Goal: Obtain resource: Download file/media

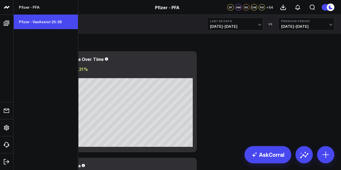
click at [44, 21] on link "Pfizer - VaxAssist 25-26" at bounding box center [45, 22] width 64 height 15
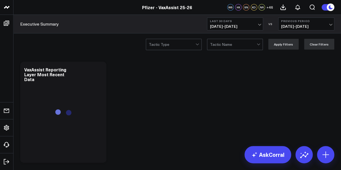
click at [251, 25] on span "[DATE] - [DATE]" at bounding box center [235, 26] width 50 height 4
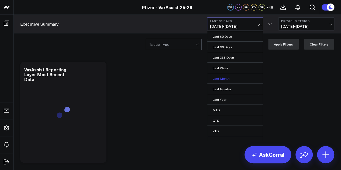
scroll to position [35, 0]
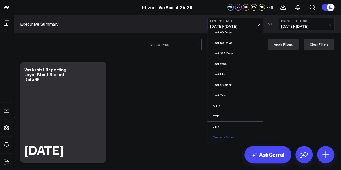
click at [228, 135] on link "Custom Dates" at bounding box center [235, 137] width 56 height 10
select select "9"
select select "2025"
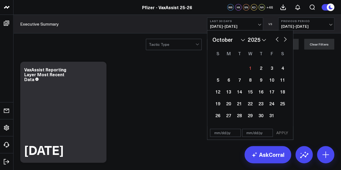
click at [276, 40] on button "button" at bounding box center [277, 39] width 5 height 6
select select "8"
select select "2025"
click at [279, 40] on button "button" at bounding box center [277, 39] width 5 height 6
select select "7"
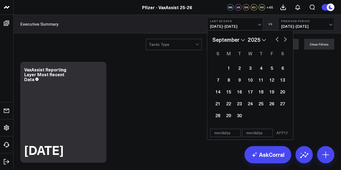
select select "2025"
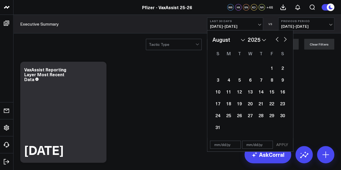
click at [278, 40] on button "button" at bounding box center [277, 39] width 5 height 6
select select "6"
select select "2025"
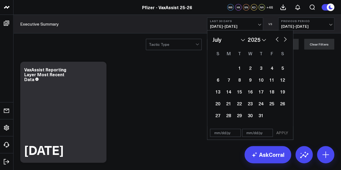
click at [284, 40] on button "button" at bounding box center [285, 39] width 5 height 6
select select "7"
select select "2025"
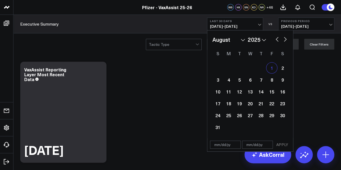
click at [275, 67] on div "1" at bounding box center [272, 68] width 11 height 11
type input "[DATE]"
select select "7"
select select "2025"
click at [286, 40] on button "button" at bounding box center [285, 39] width 5 height 6
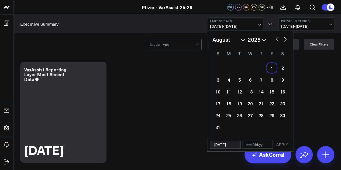
select select "8"
select select "2025"
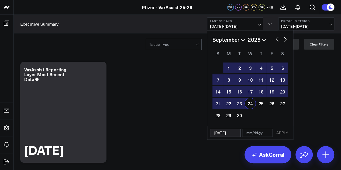
click at [250, 107] on div "24" at bounding box center [250, 103] width 11 height 11
type input "[DATE]"
select select "8"
select select "2025"
click at [281, 133] on button "APPLY" at bounding box center [282, 133] width 16 height 8
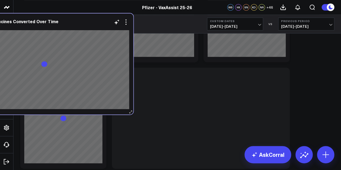
click at [13, 26] on div at bounding box center [44, 27] width 170 height 4
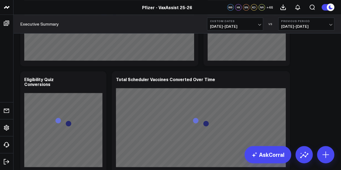
scroll to position [37, 0]
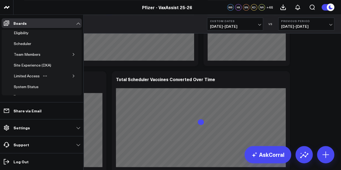
click at [71, 73] on button "button" at bounding box center [73, 75] width 5 height 5
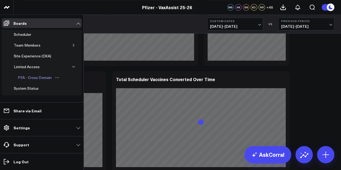
click at [43, 76] on div "PFA - Cross Domain" at bounding box center [34, 77] width 37 height 6
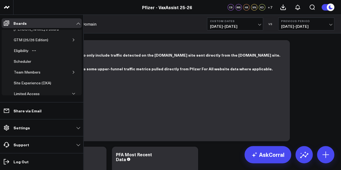
scroll to position [19, 0]
click at [72, 71] on icon "button" at bounding box center [73, 71] width 3 height 3
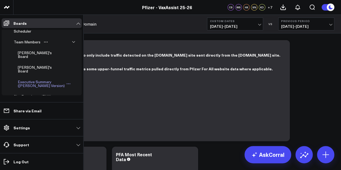
click at [35, 79] on div "Executive Summary ([PERSON_NAME] Version)" at bounding box center [41, 84] width 50 height 10
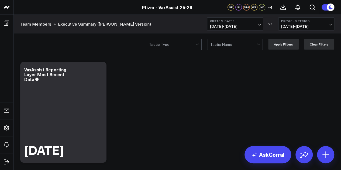
click at [99, 45] on div "Tactic Type Tactic Name Apply Filters Clear Filters" at bounding box center [177, 44] width 328 height 22
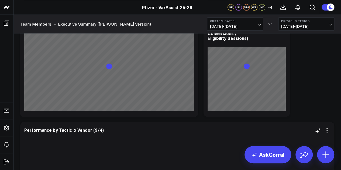
scroll to position [1167, 0]
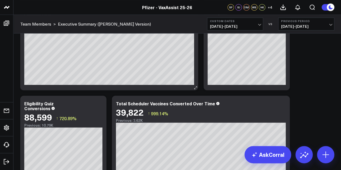
scroll to position [229, 0]
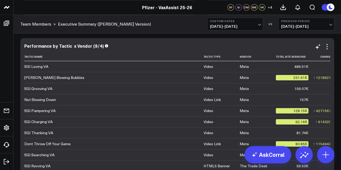
scroll to position [1196, 0]
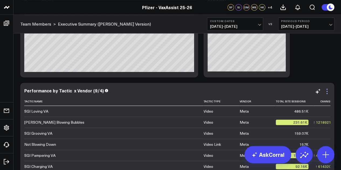
click at [328, 91] on icon at bounding box center [327, 91] width 6 height 6
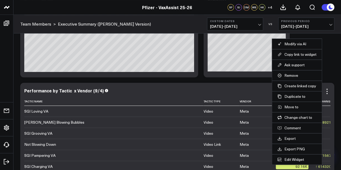
click at [296, 140] on li "Export" at bounding box center [297, 138] width 50 height 11
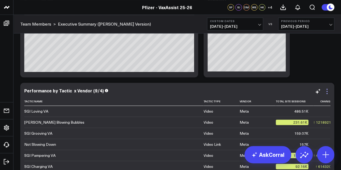
click at [328, 91] on icon at bounding box center [327, 91] width 6 height 6
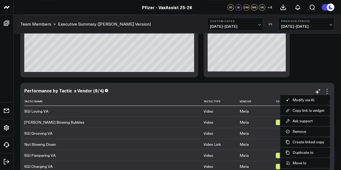
click at [328, 91] on icon at bounding box center [327, 91] width 6 height 6
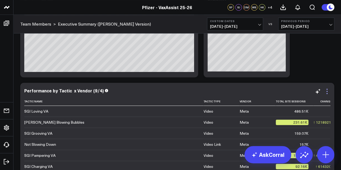
click at [328, 92] on icon at bounding box center [327, 91] width 6 height 6
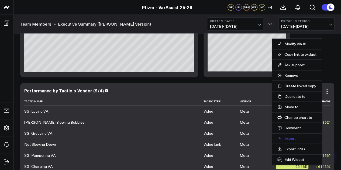
click at [292, 138] on link "Export" at bounding box center [297, 138] width 39 height 5
